Goal: Task Accomplishment & Management: Manage account settings

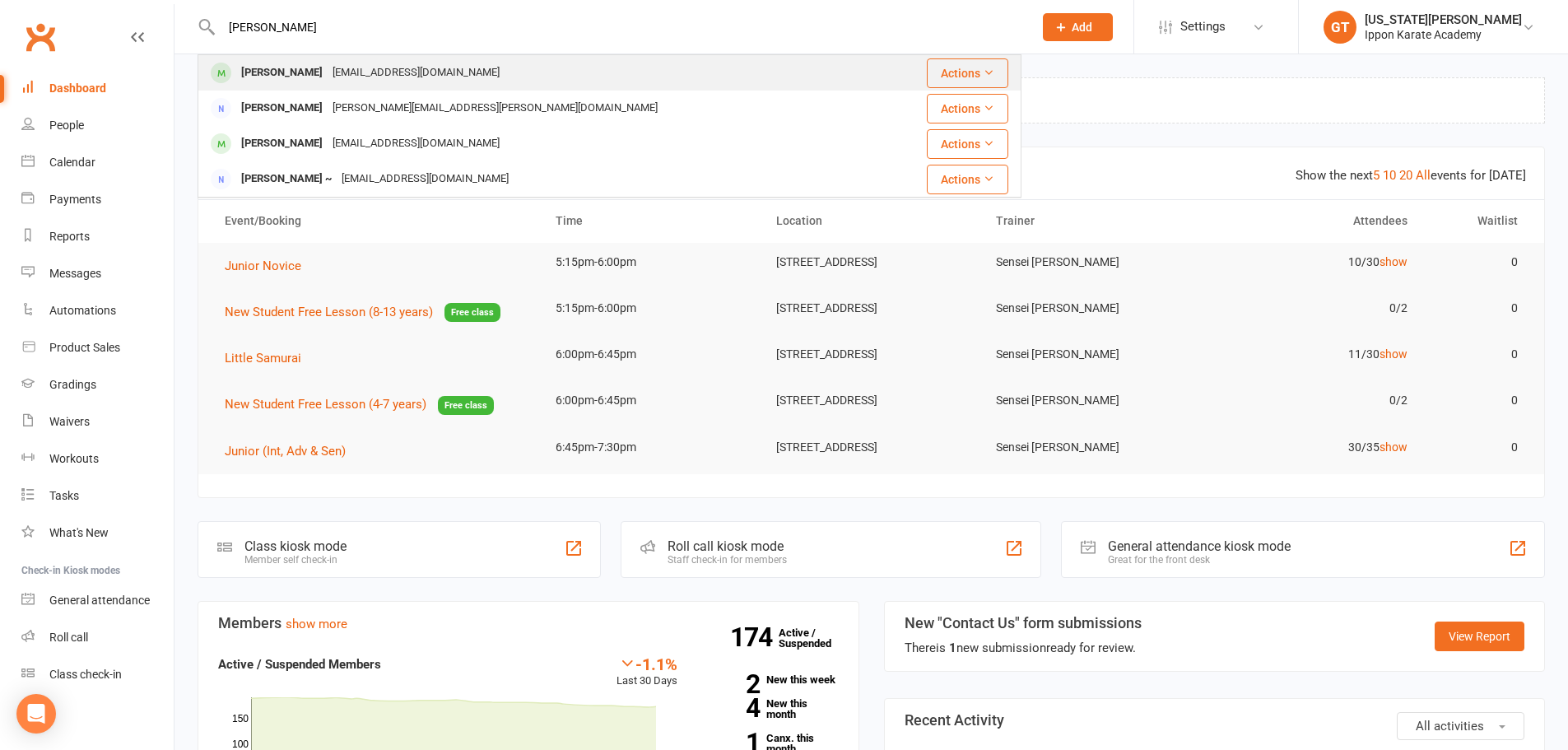
type input "[PERSON_NAME]"
click at [252, 67] on div "[PERSON_NAME]" at bounding box center [282, 73] width 91 height 24
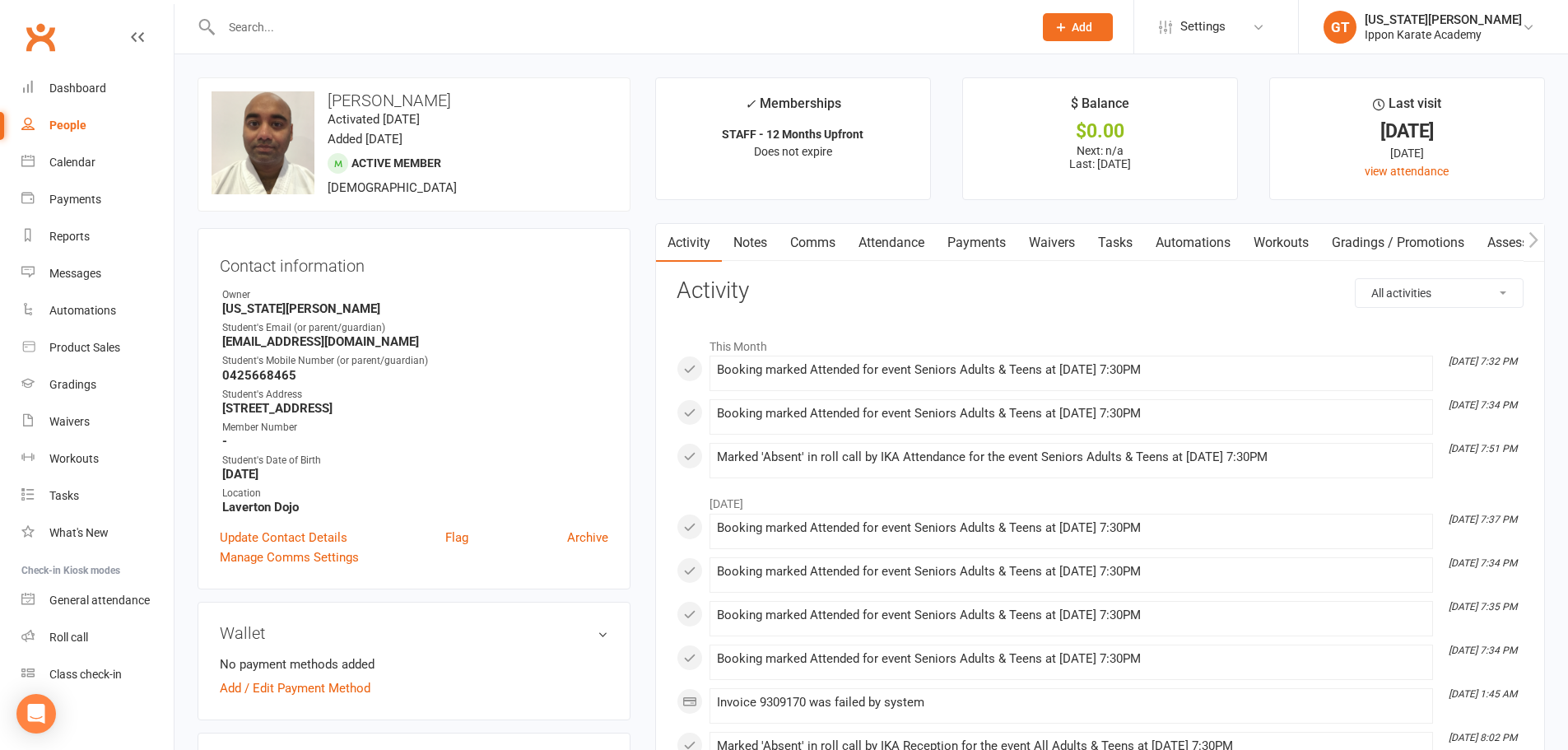
click at [991, 241] on link "Payments" at bounding box center [975, 242] width 81 height 38
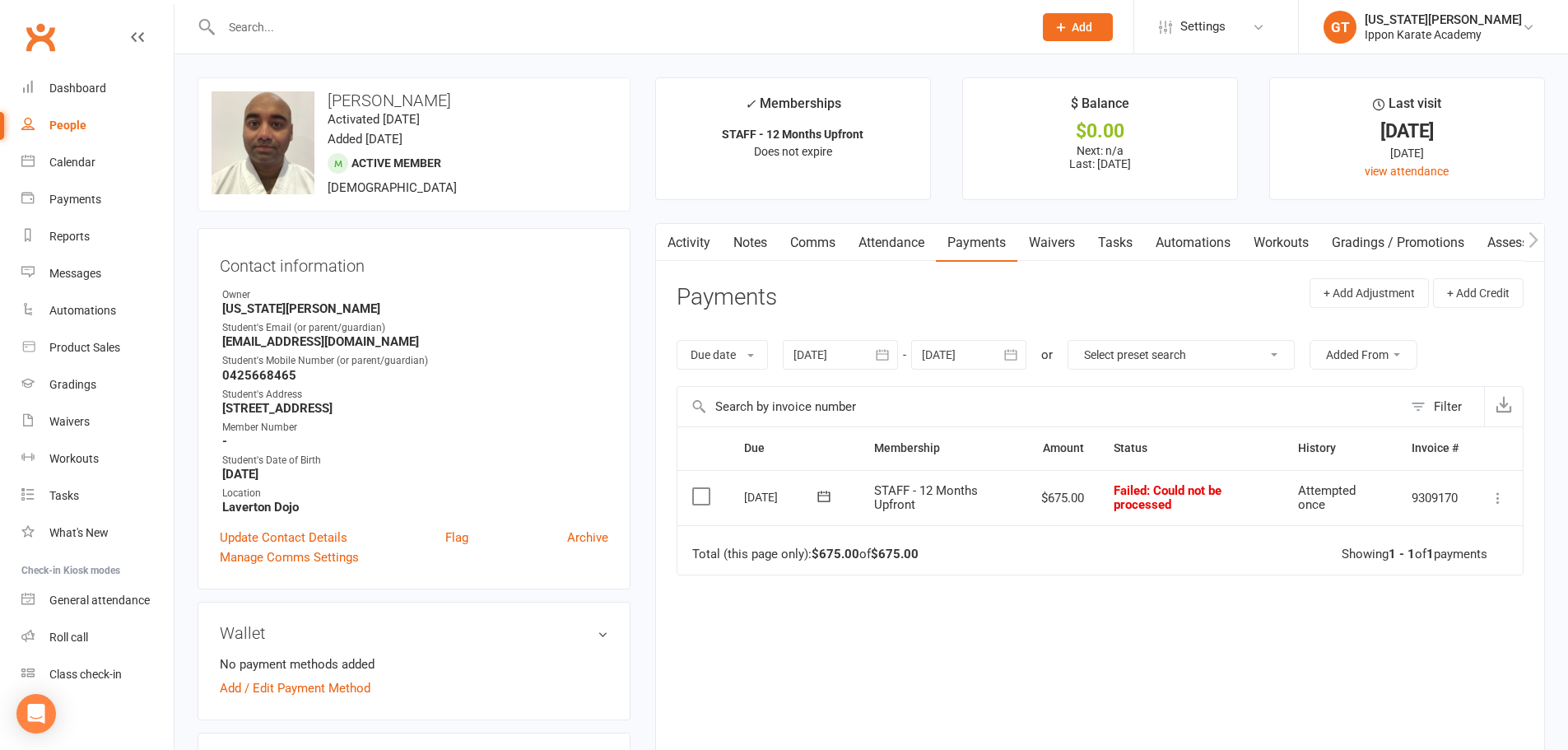
click at [1492, 500] on icon at bounding box center [1498, 498] width 17 height 17
click at [1425, 601] on link "Mark as Paid (Other)" at bounding box center [1425, 595] width 163 height 33
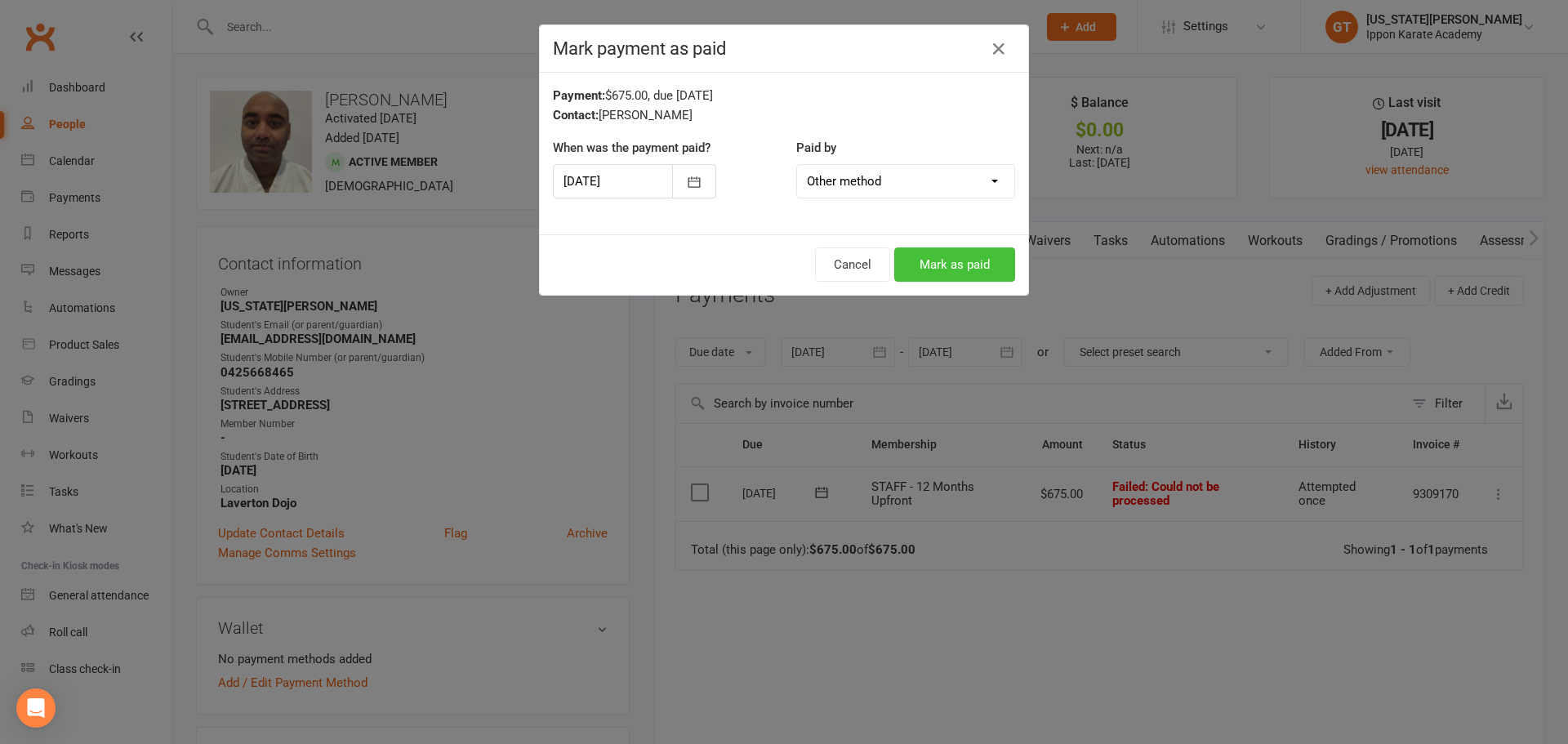
click at [938, 268] on button "Mark as paid" at bounding box center [954, 264] width 121 height 34
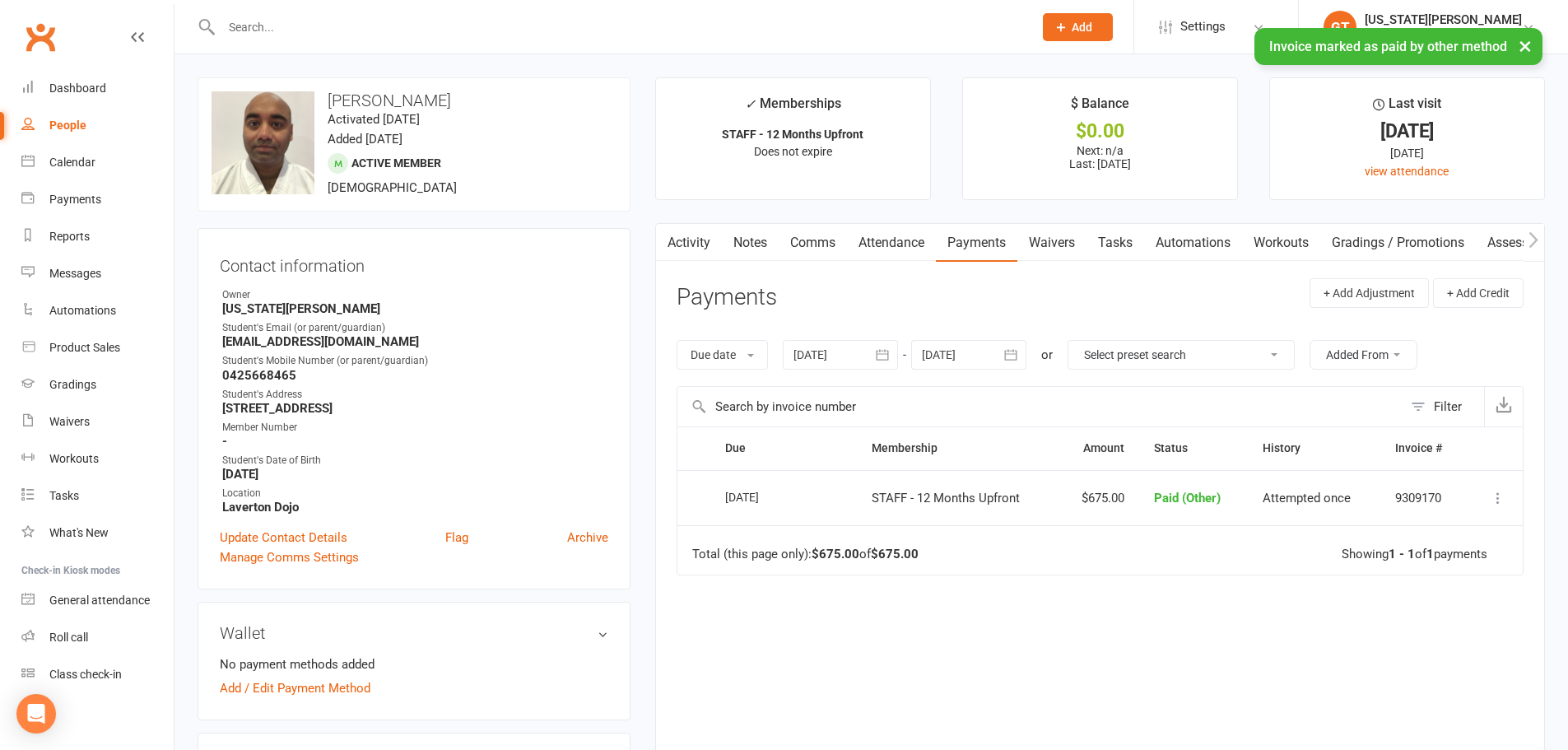
scroll to position [329, 0]
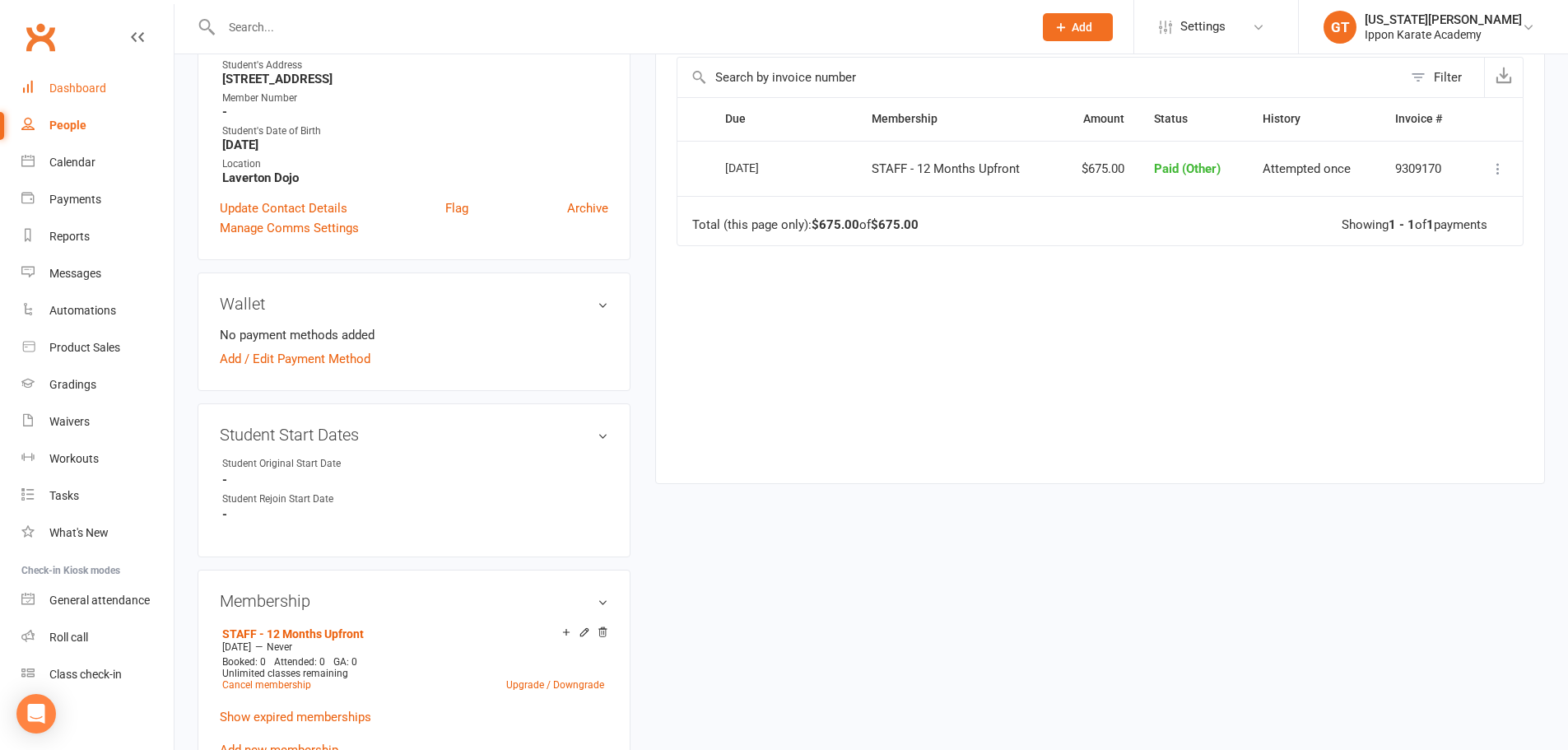
click at [104, 86] on div "Dashboard" at bounding box center [77, 88] width 57 height 13
